Goal: Complete application form

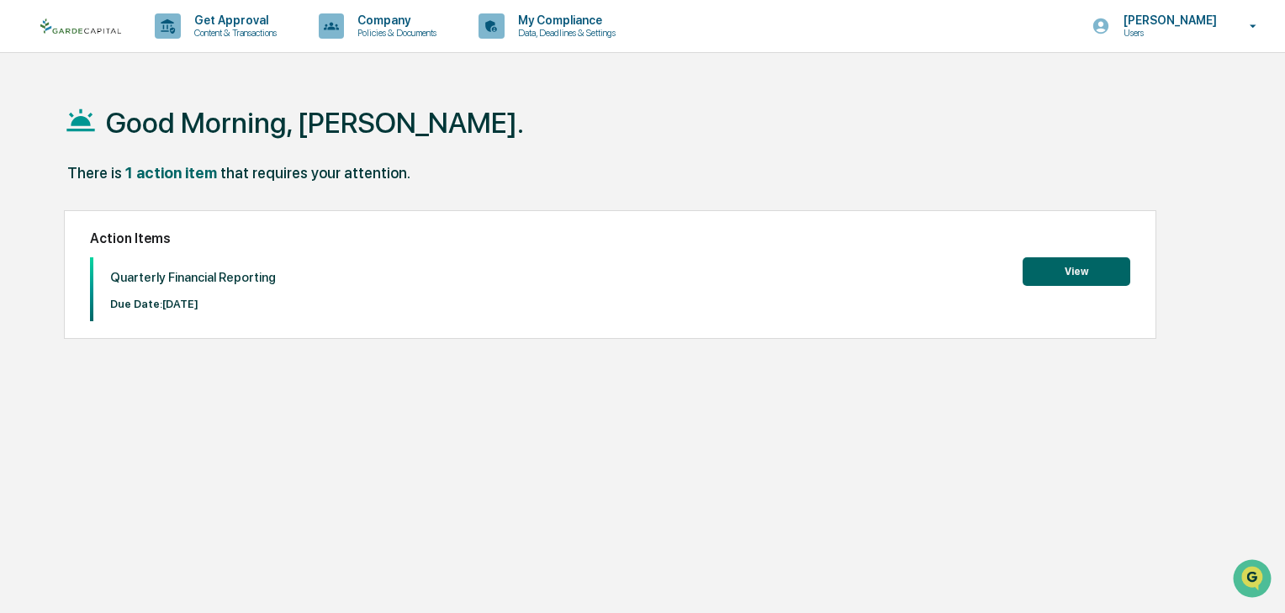
click at [1069, 264] on button "View" at bounding box center [1076, 271] width 108 height 29
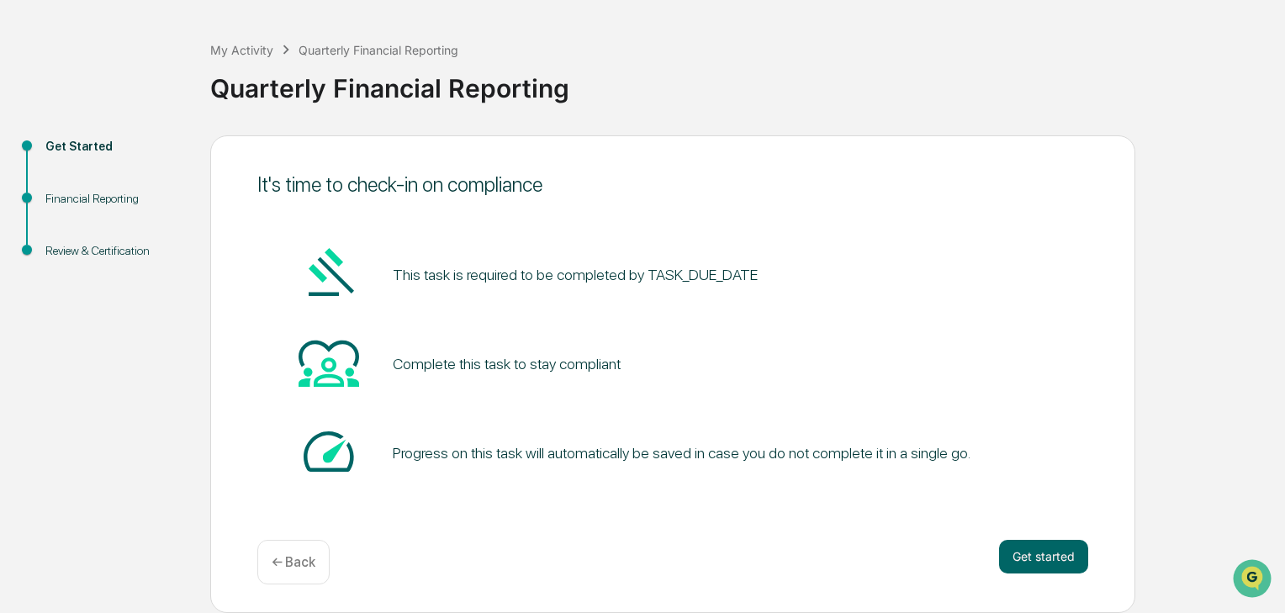
scroll to position [67, 0]
click at [1009, 540] on button "Get started" at bounding box center [1043, 557] width 89 height 34
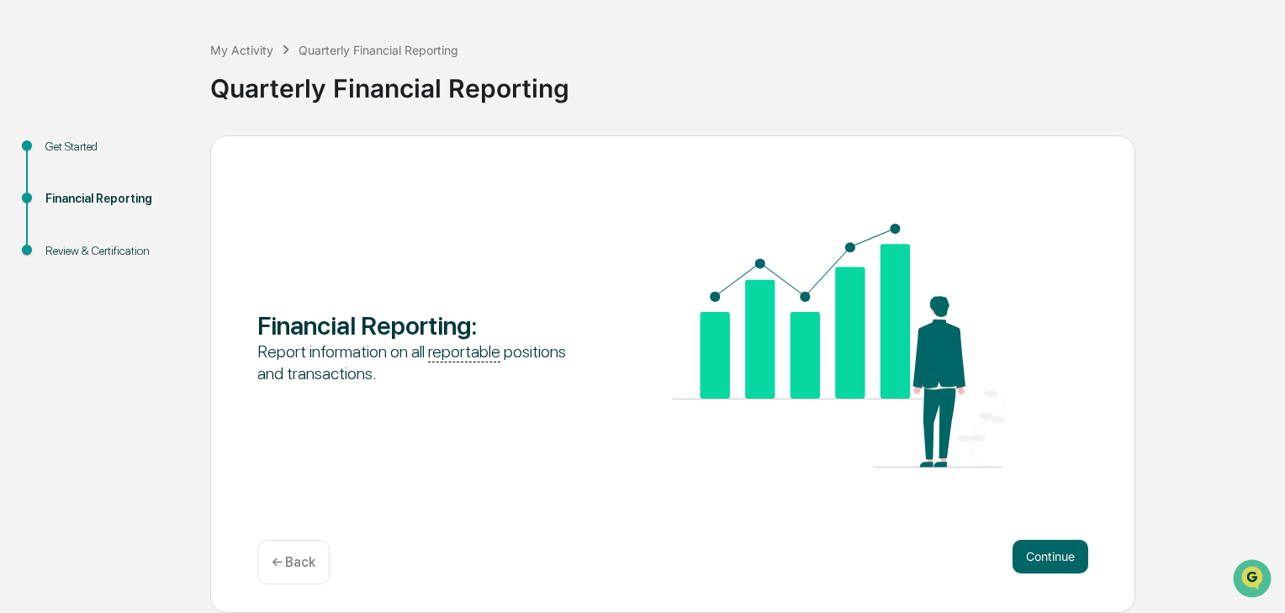
scroll to position [68, 0]
click at [1046, 547] on button "Continue" at bounding box center [1050, 557] width 76 height 34
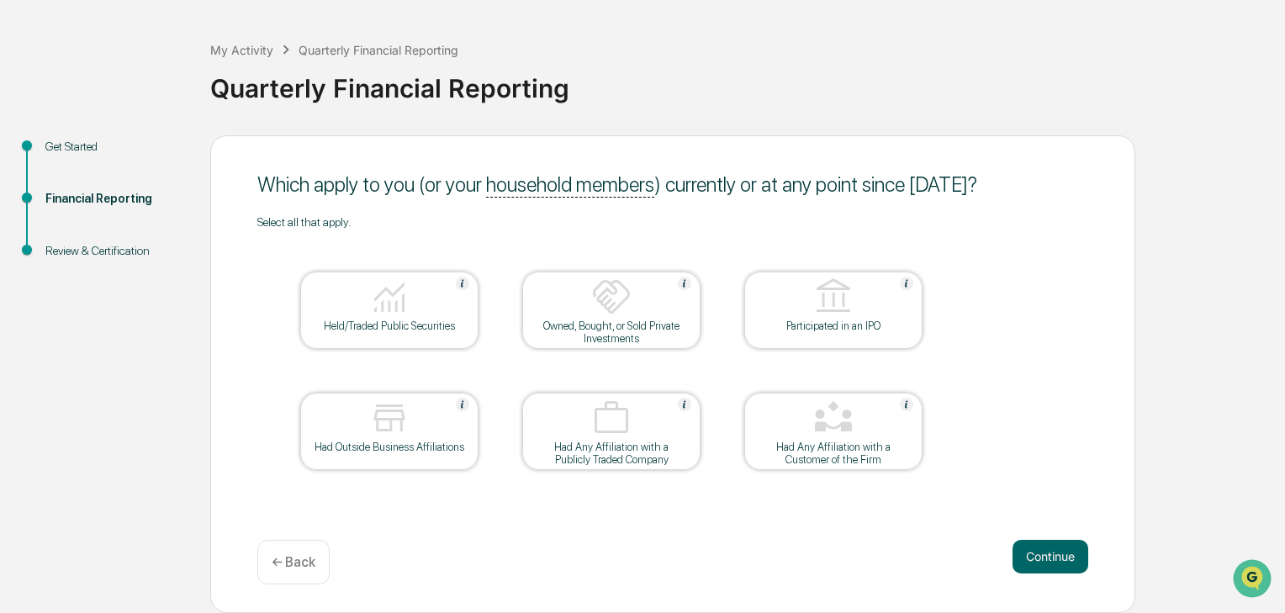
click at [393, 293] on img at bounding box center [389, 297] width 40 height 40
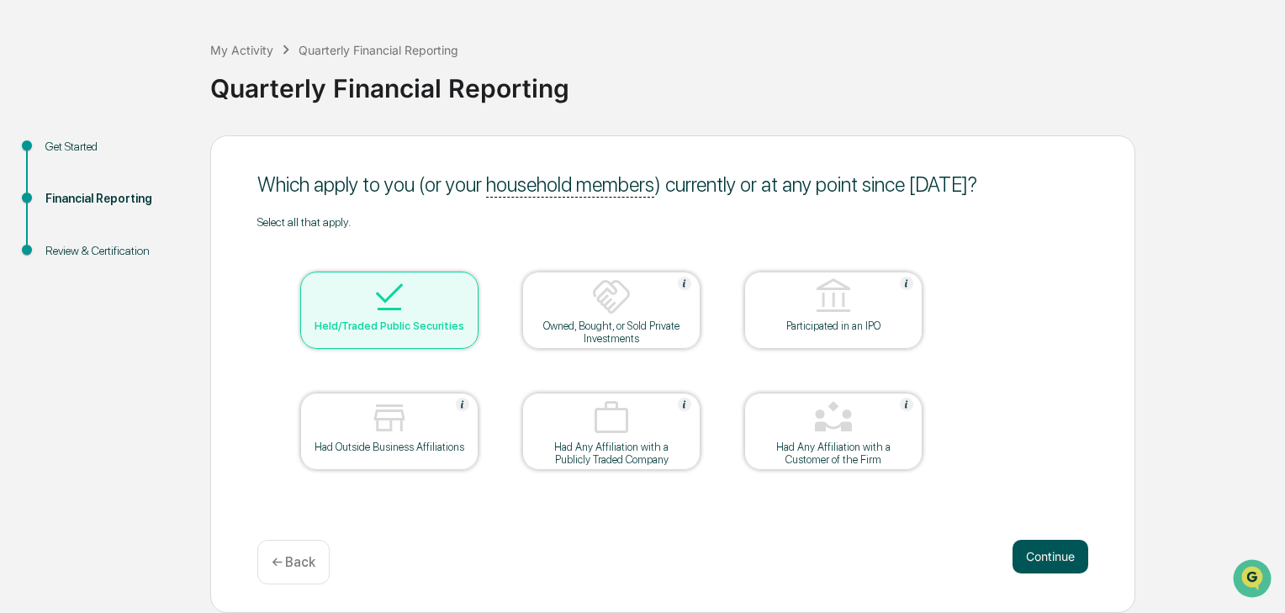
click at [1041, 543] on button "Continue" at bounding box center [1050, 557] width 76 height 34
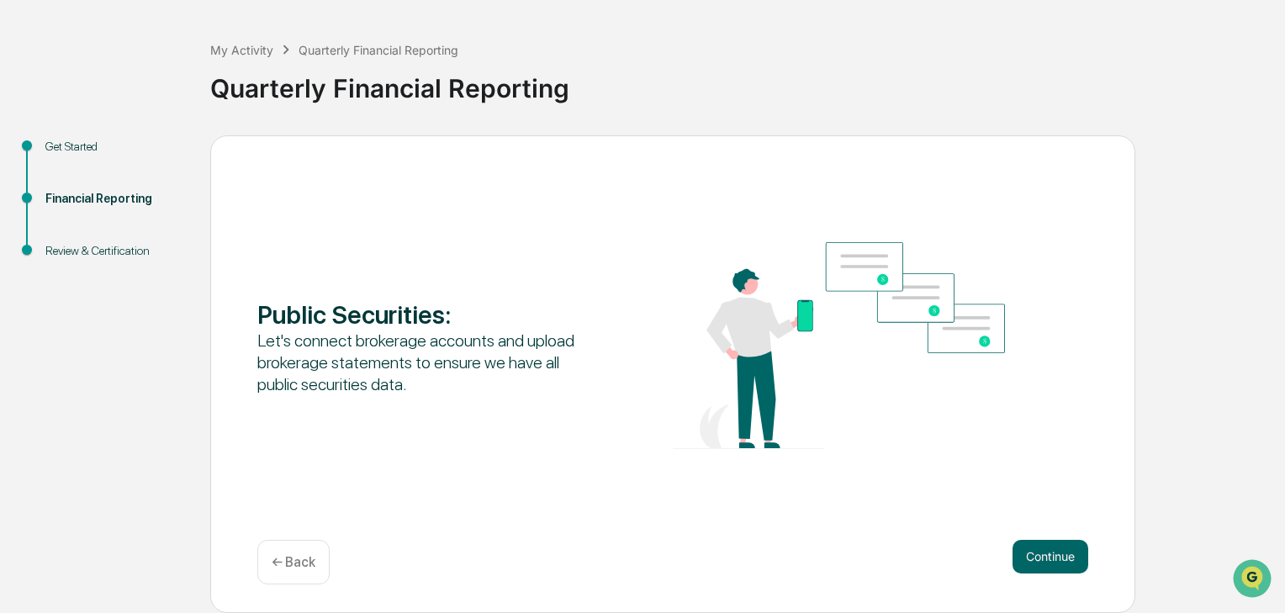
click at [1041, 543] on button "Continue" at bounding box center [1050, 557] width 76 height 34
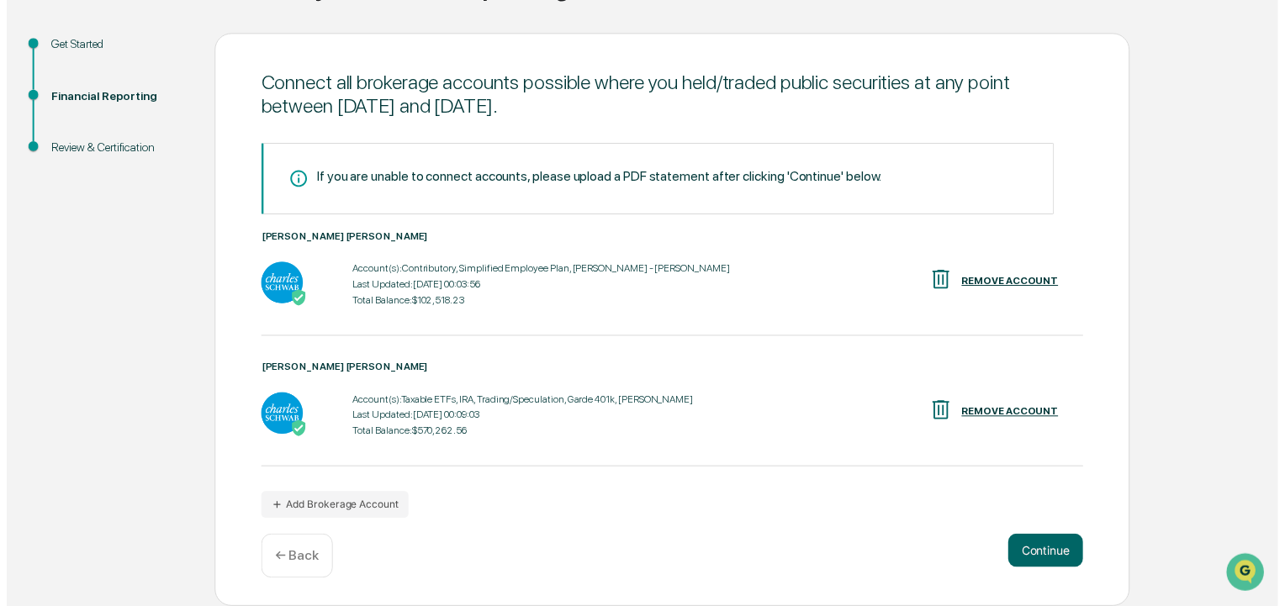
scroll to position [187, 0]
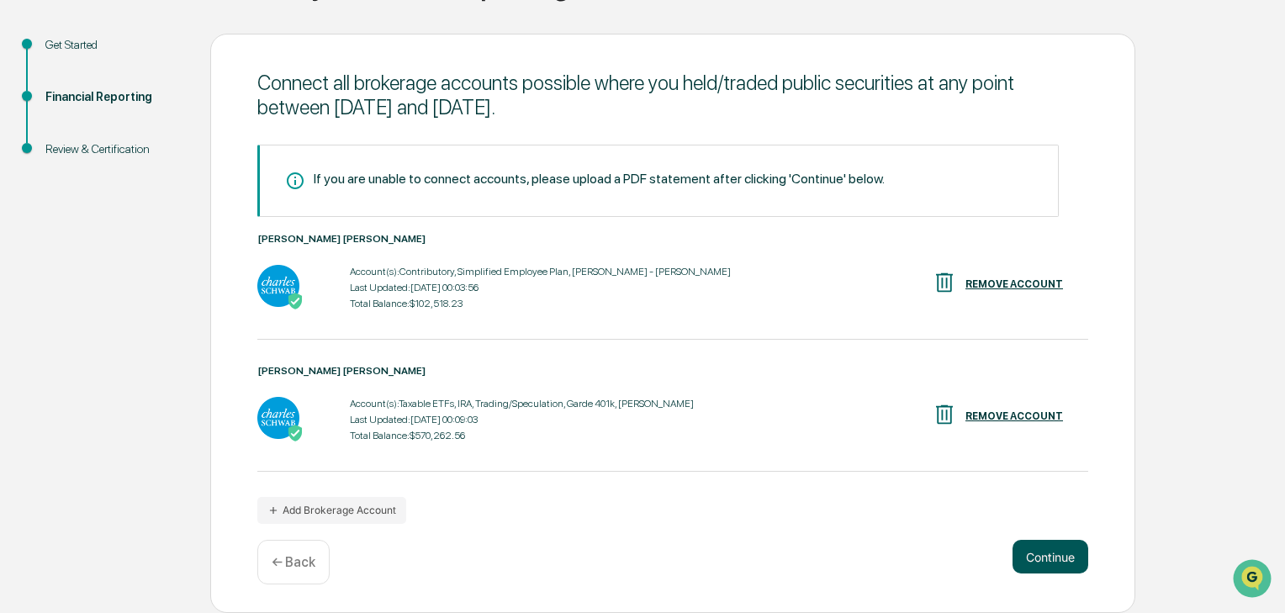
click at [1038, 549] on button "Continue" at bounding box center [1050, 557] width 76 height 34
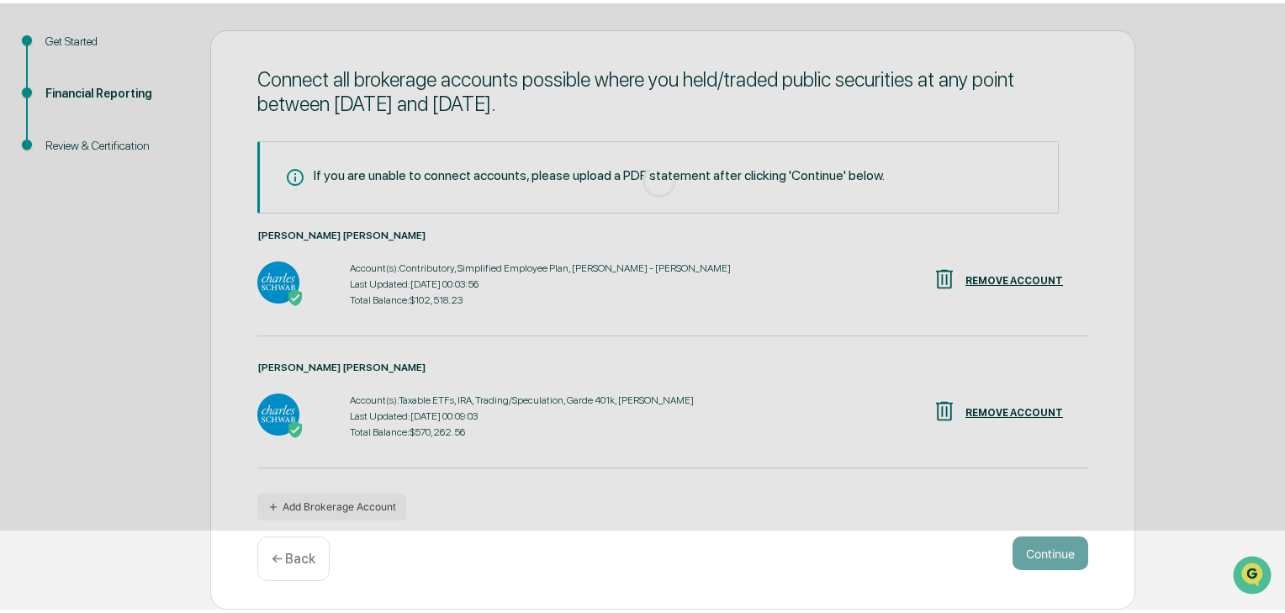
scroll to position [68, 0]
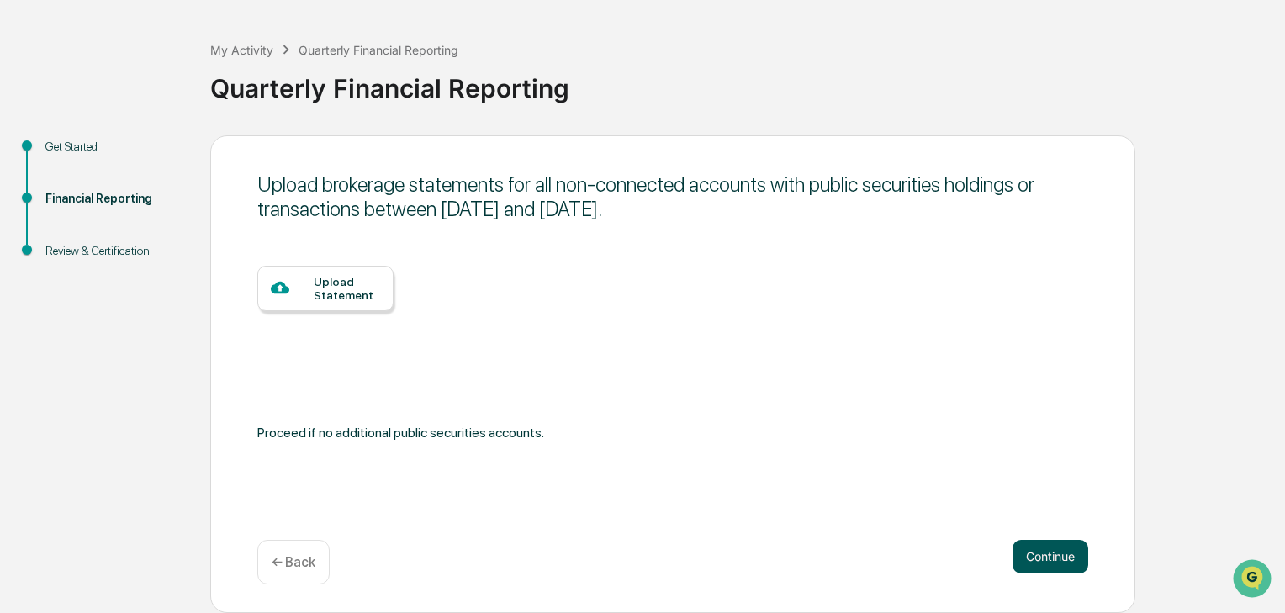
click at [1045, 549] on button "Continue" at bounding box center [1050, 557] width 76 height 34
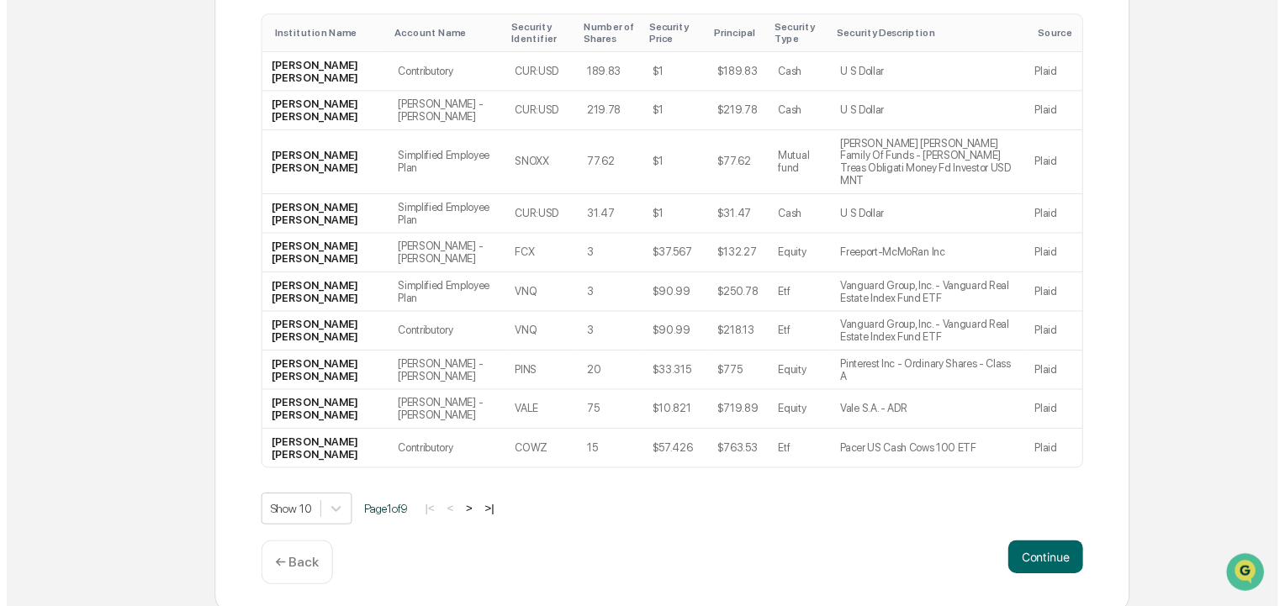
scroll to position [340, 0]
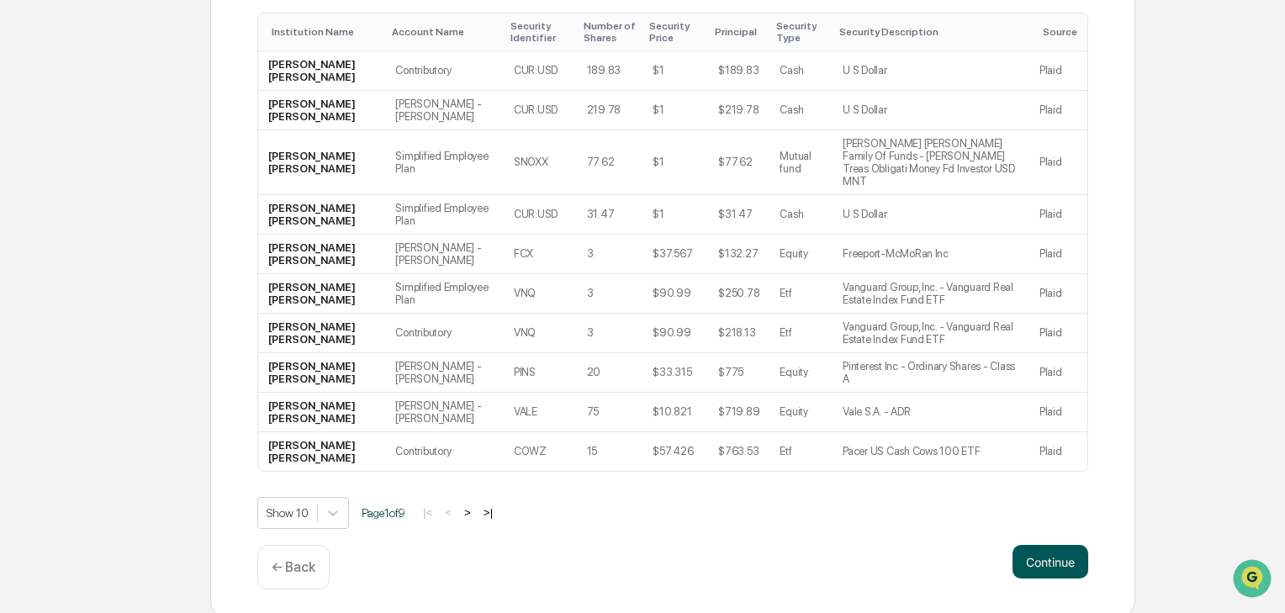
click at [1041, 545] on button "Continue" at bounding box center [1050, 562] width 76 height 34
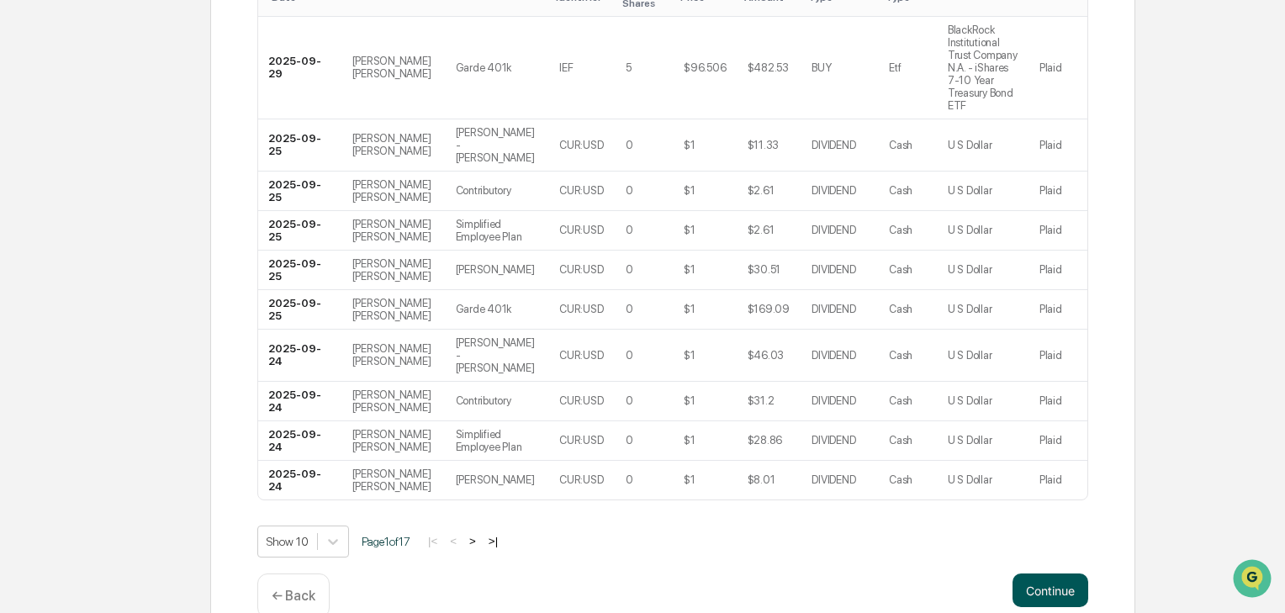
click at [1043, 573] on button "Continue" at bounding box center [1050, 590] width 76 height 34
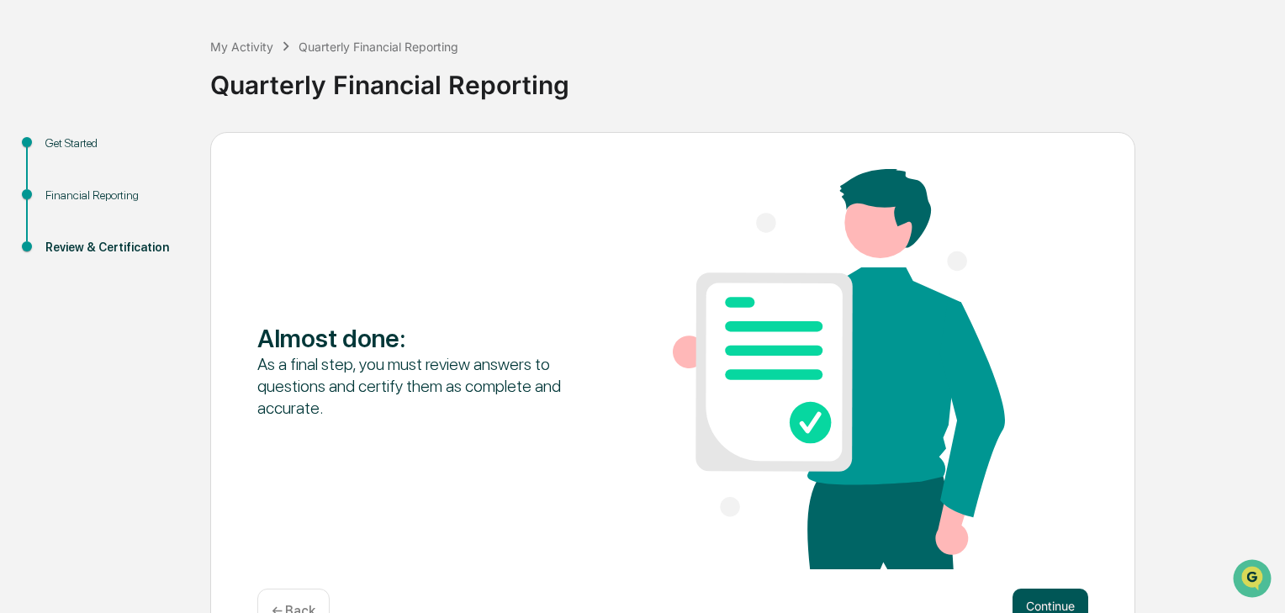
scroll to position [132, 0]
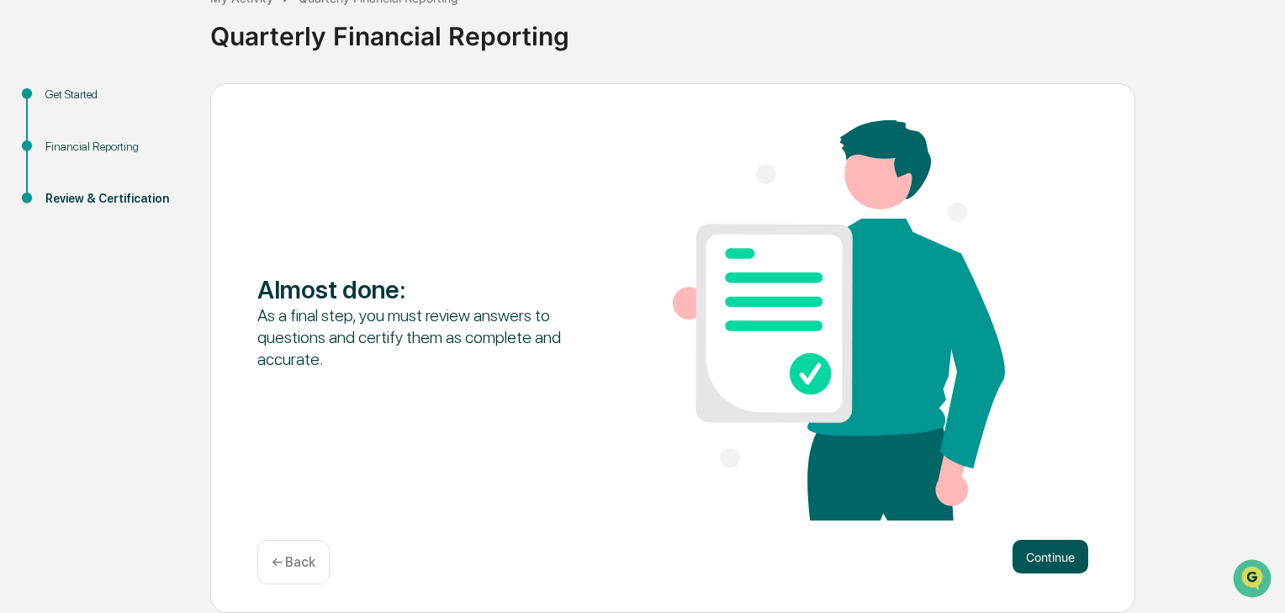
click at [1043, 546] on button "Continue" at bounding box center [1050, 557] width 76 height 34
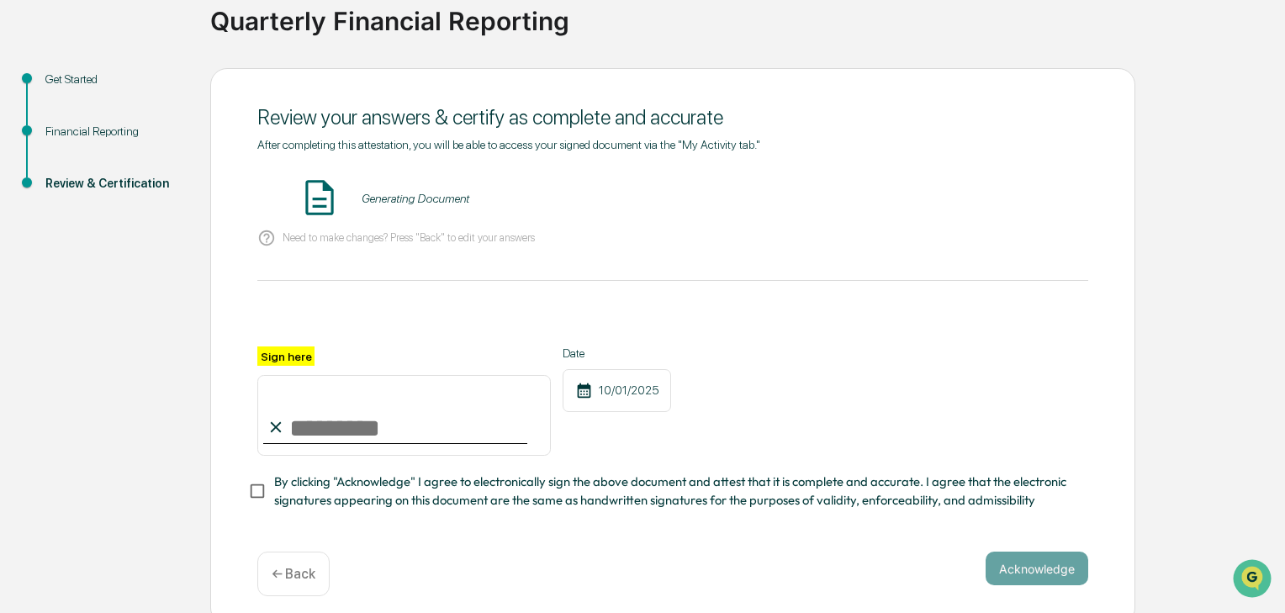
click at [277, 366] on label "Sign here" at bounding box center [285, 355] width 57 height 19
click at [277, 375] on input "Sign here" at bounding box center [403, 415] width 293 height 81
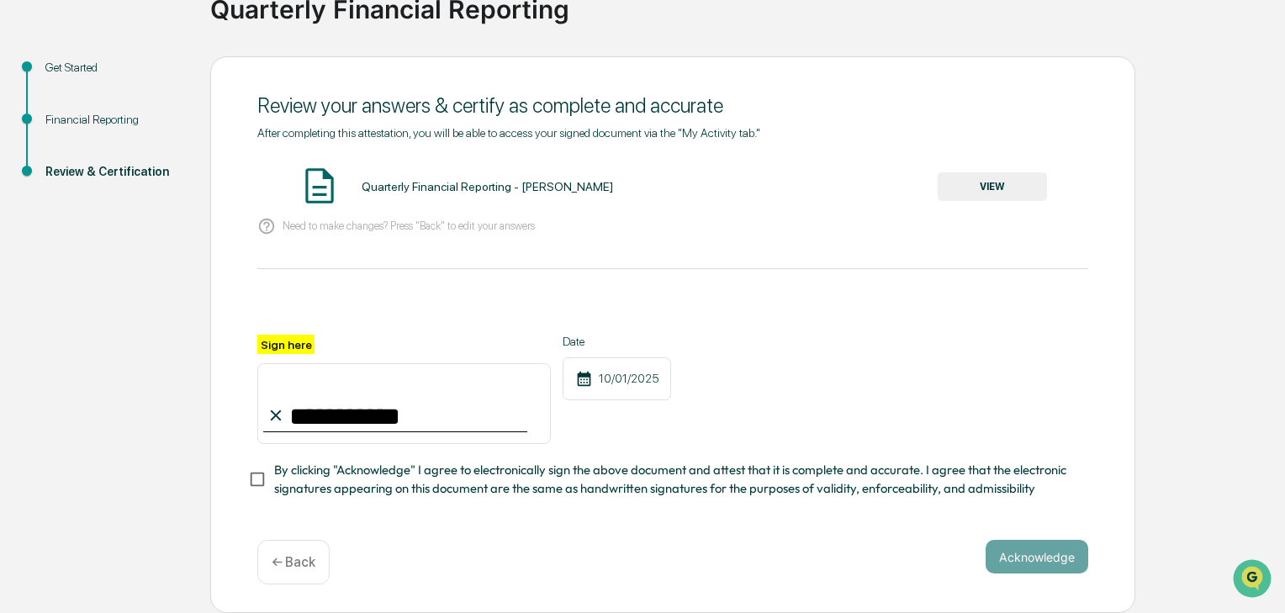
scroll to position [206, 0]
type input "**********"
click at [1074, 546] on button "Acknowledge" at bounding box center [1036, 557] width 103 height 34
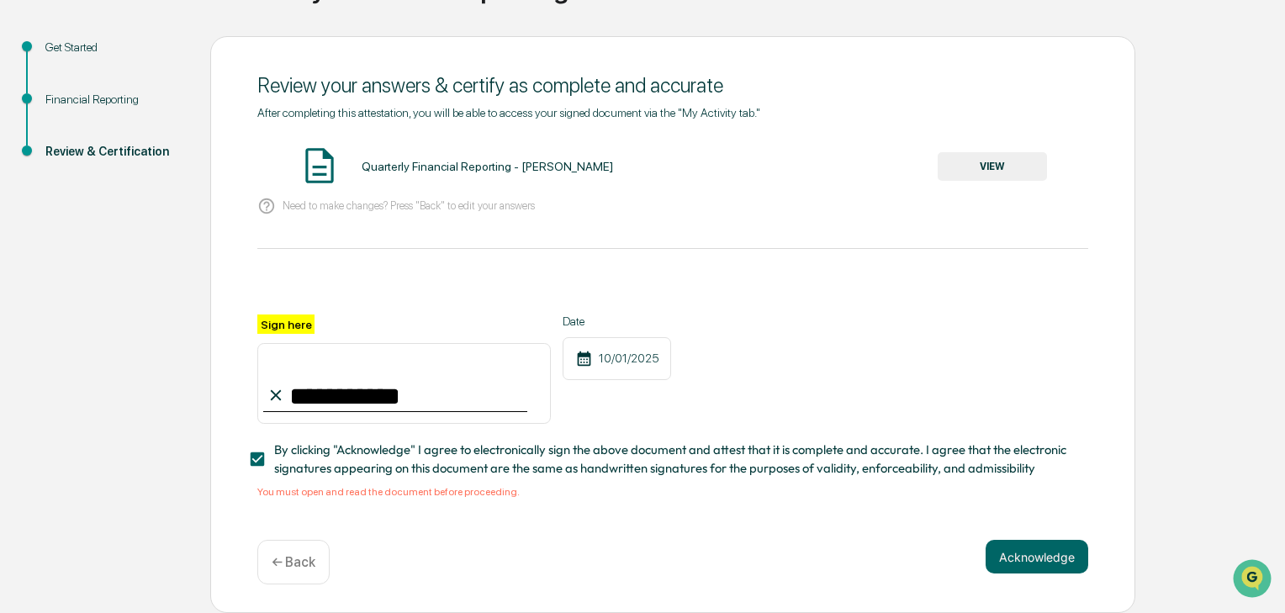
scroll to position [227, 0]
click at [973, 152] on button "VIEW" at bounding box center [991, 166] width 109 height 29
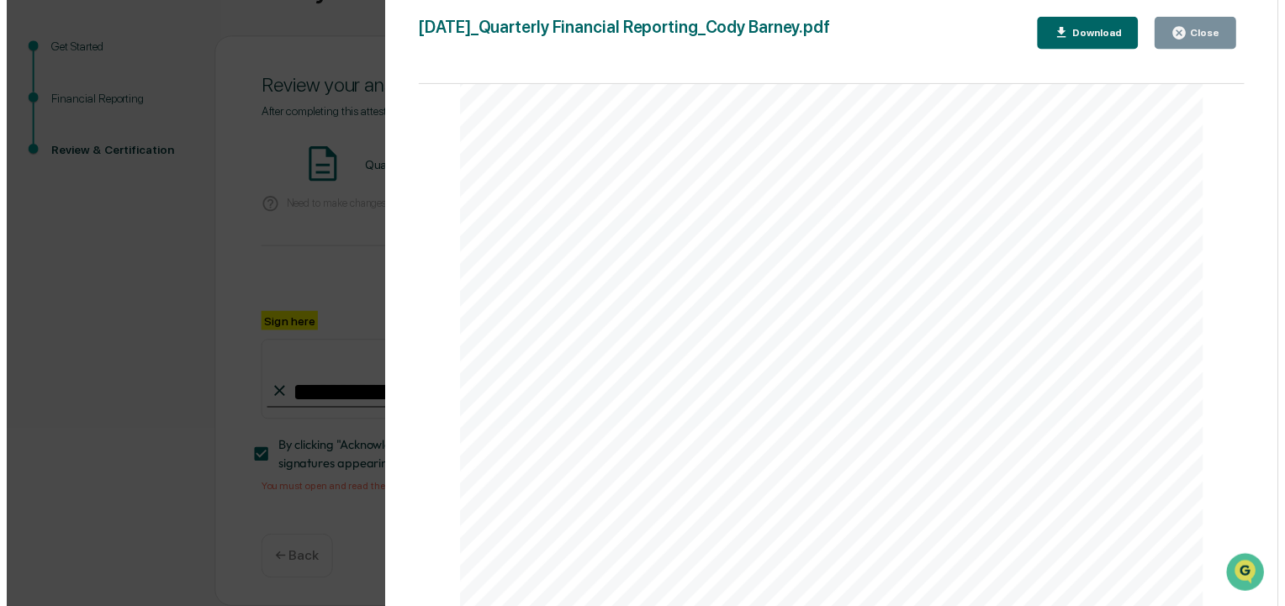
scroll to position [9525, 0]
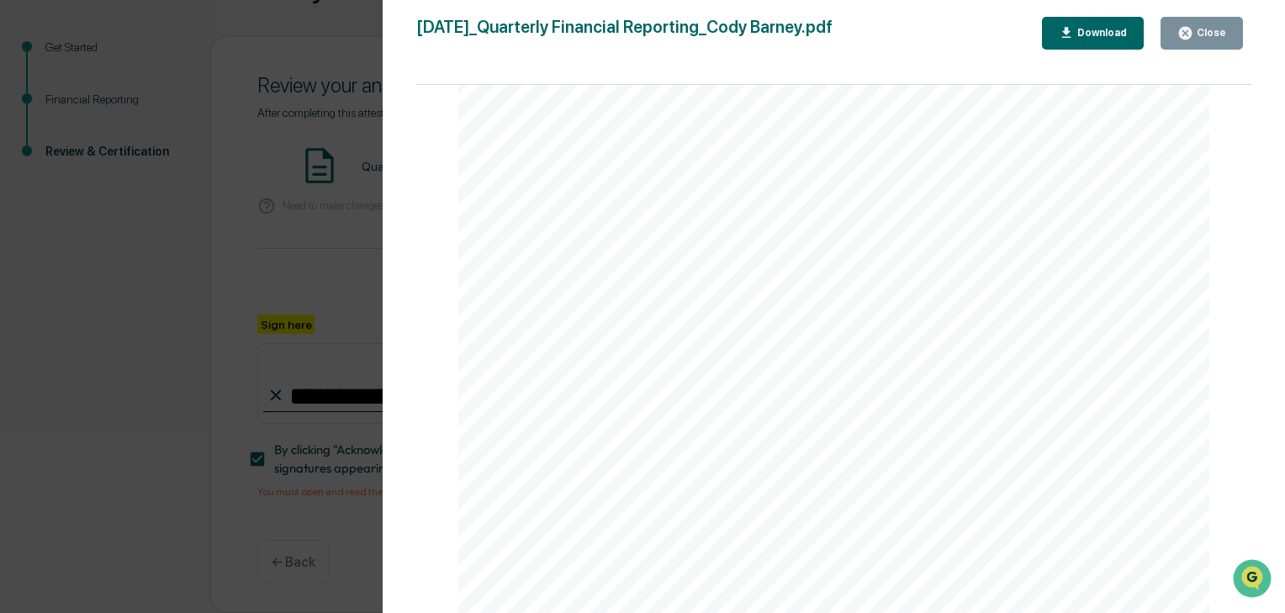
click at [1201, 39] on div "Close" at bounding box center [1209, 33] width 33 height 12
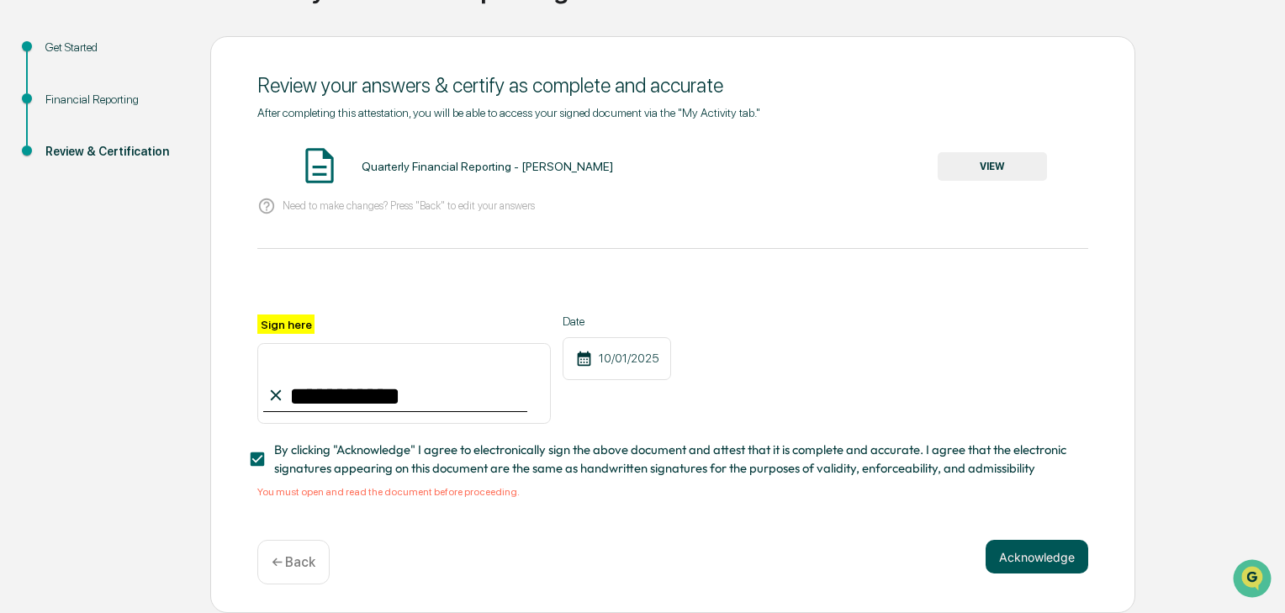
click at [1037, 545] on button "Acknowledge" at bounding box center [1036, 557] width 103 height 34
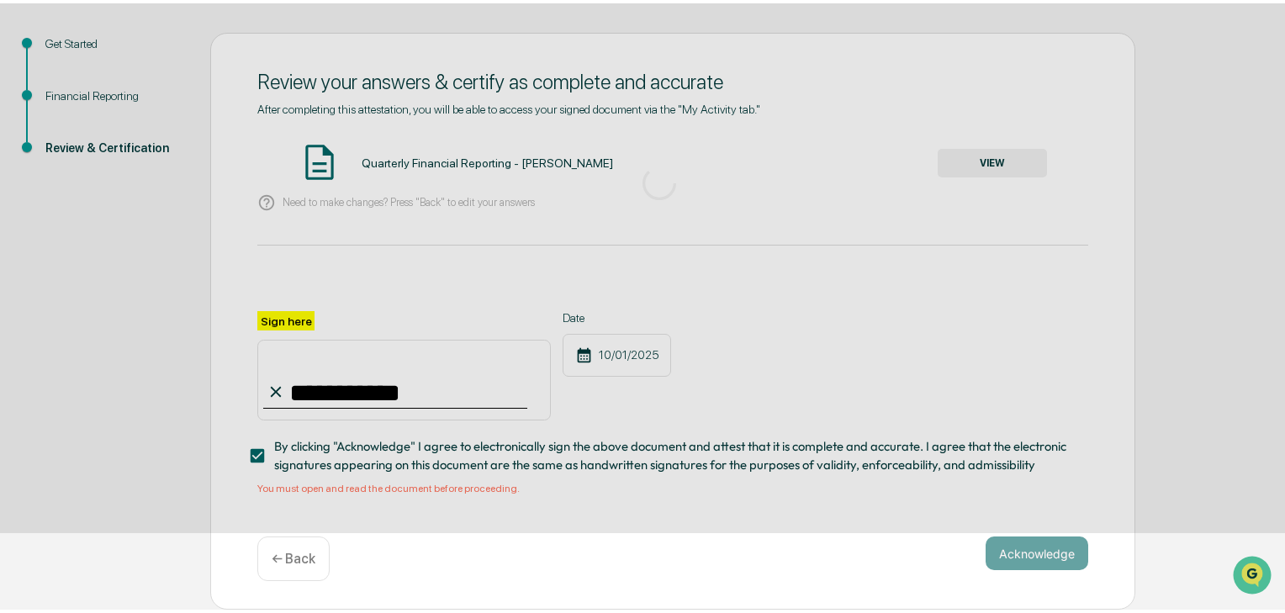
scroll to position [68, 0]
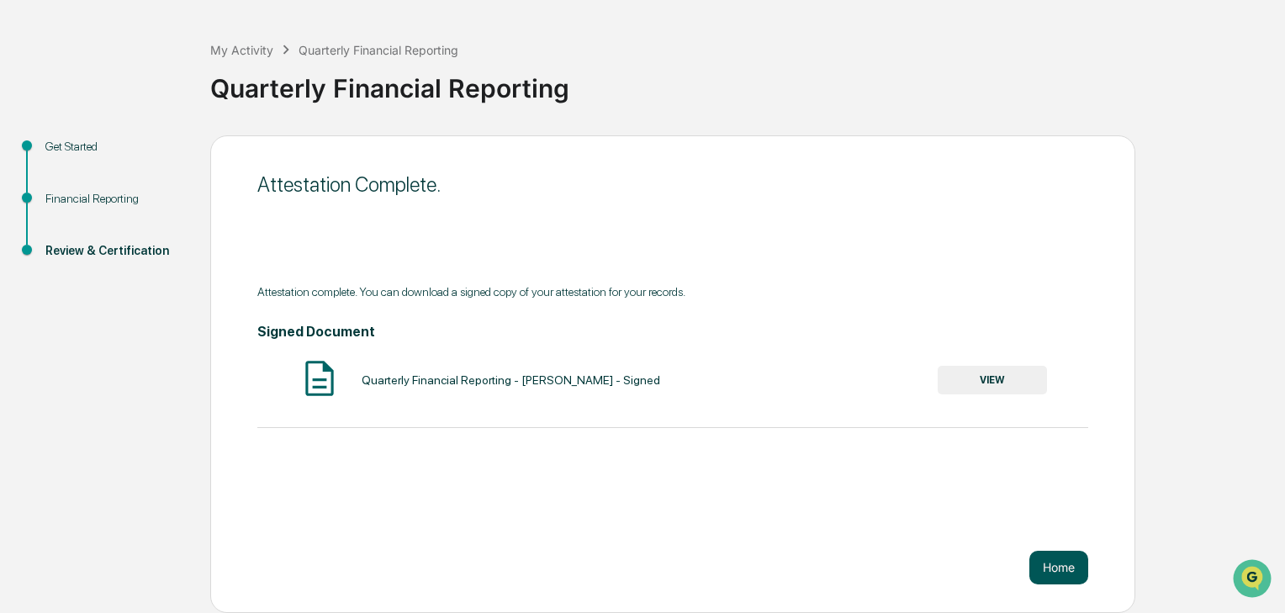
click at [1063, 572] on button "Home" at bounding box center [1058, 568] width 59 height 34
